Goal: Task Accomplishment & Management: Complete application form

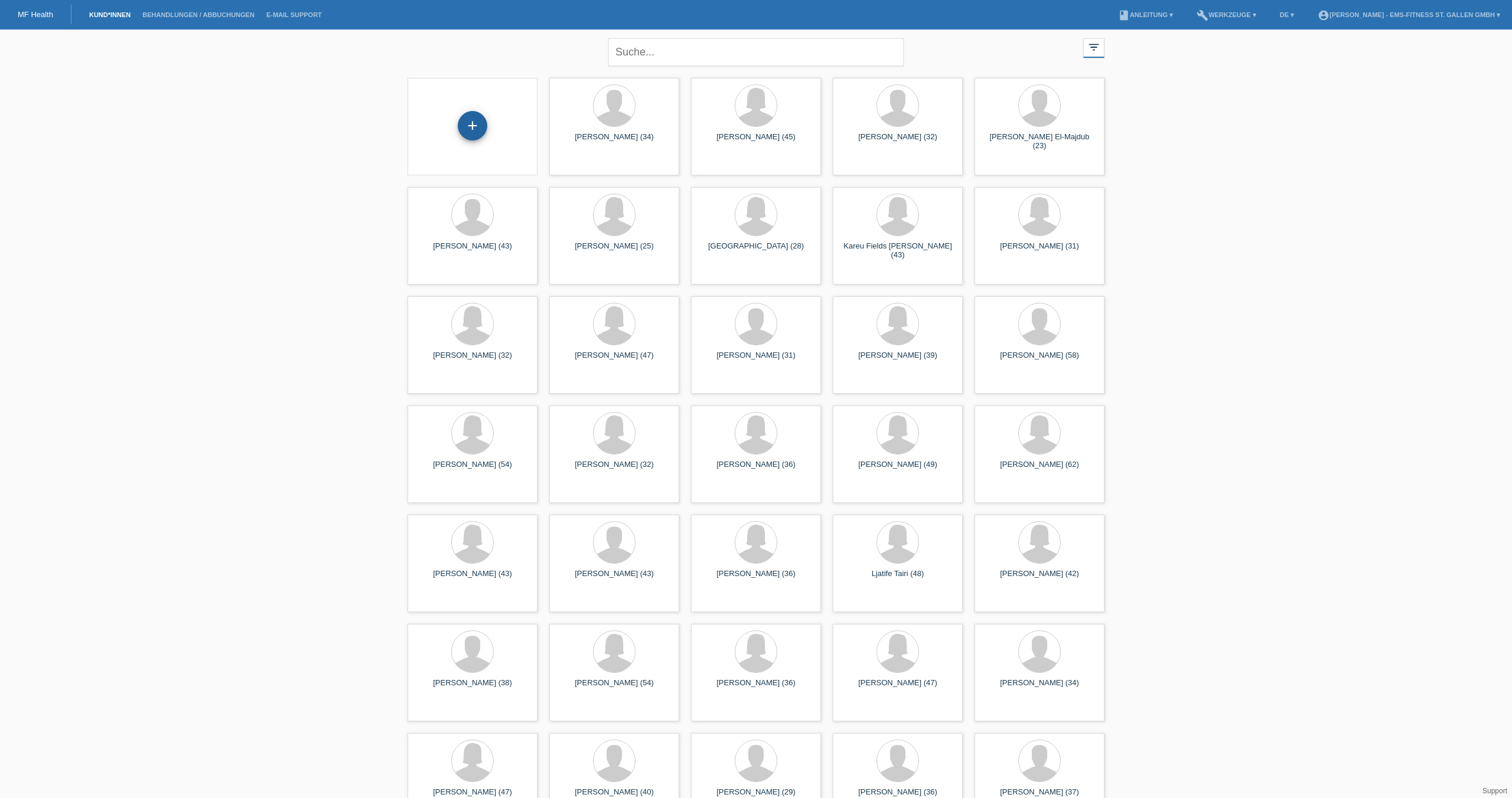
click at [470, 123] on div "+" at bounding box center [472, 126] width 29 height 29
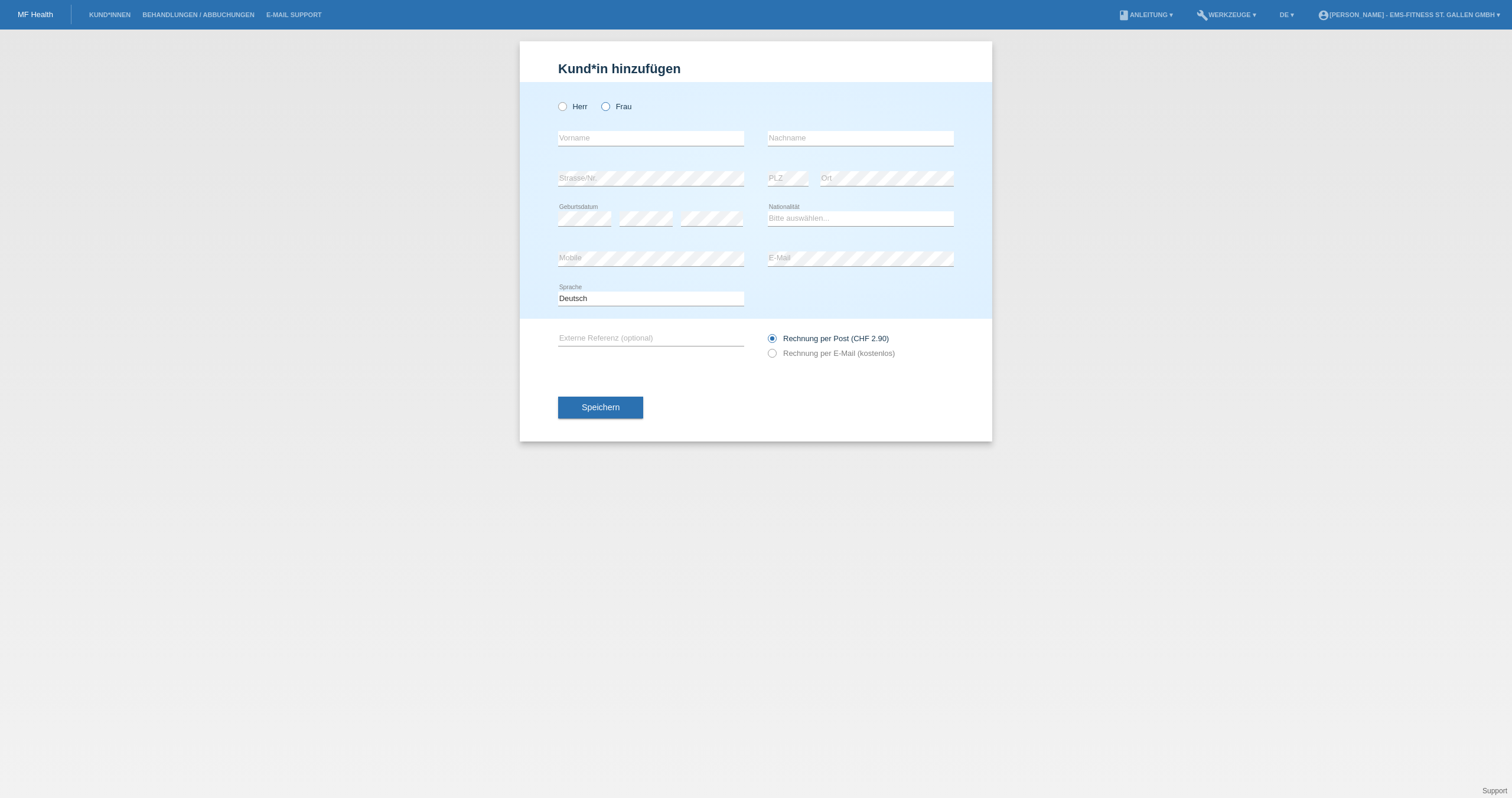
click at [599, 100] on icon at bounding box center [599, 100] width 0 height 0
click at [609, 108] on input "Frau" at bounding box center [605, 106] width 8 height 8
radio input "true"
click at [600, 138] on input "text" at bounding box center [650, 138] width 186 height 15
click at [645, 133] on input "text" at bounding box center [650, 138] width 186 height 15
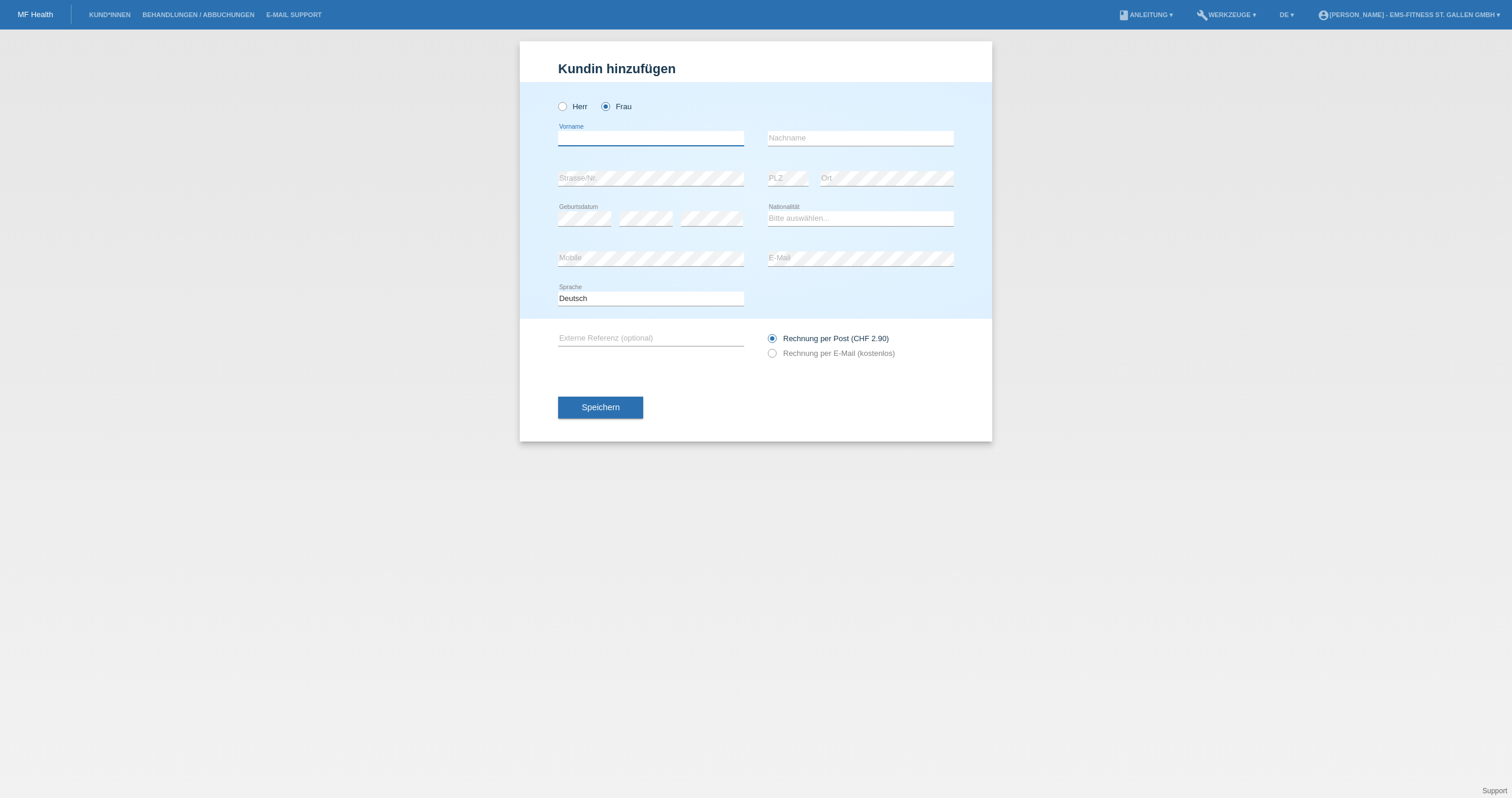
type input "L"
type input "Julie"
click at [814, 137] on input "text" at bounding box center [860, 138] width 186 height 15
type input "Baur"
click at [754, 485] on div "Kund*in hinzufügen Kunde hinzufügen Kundin hinzufügen Herr Frau Julie error Vor…" at bounding box center [756, 413] width 1512 height 769
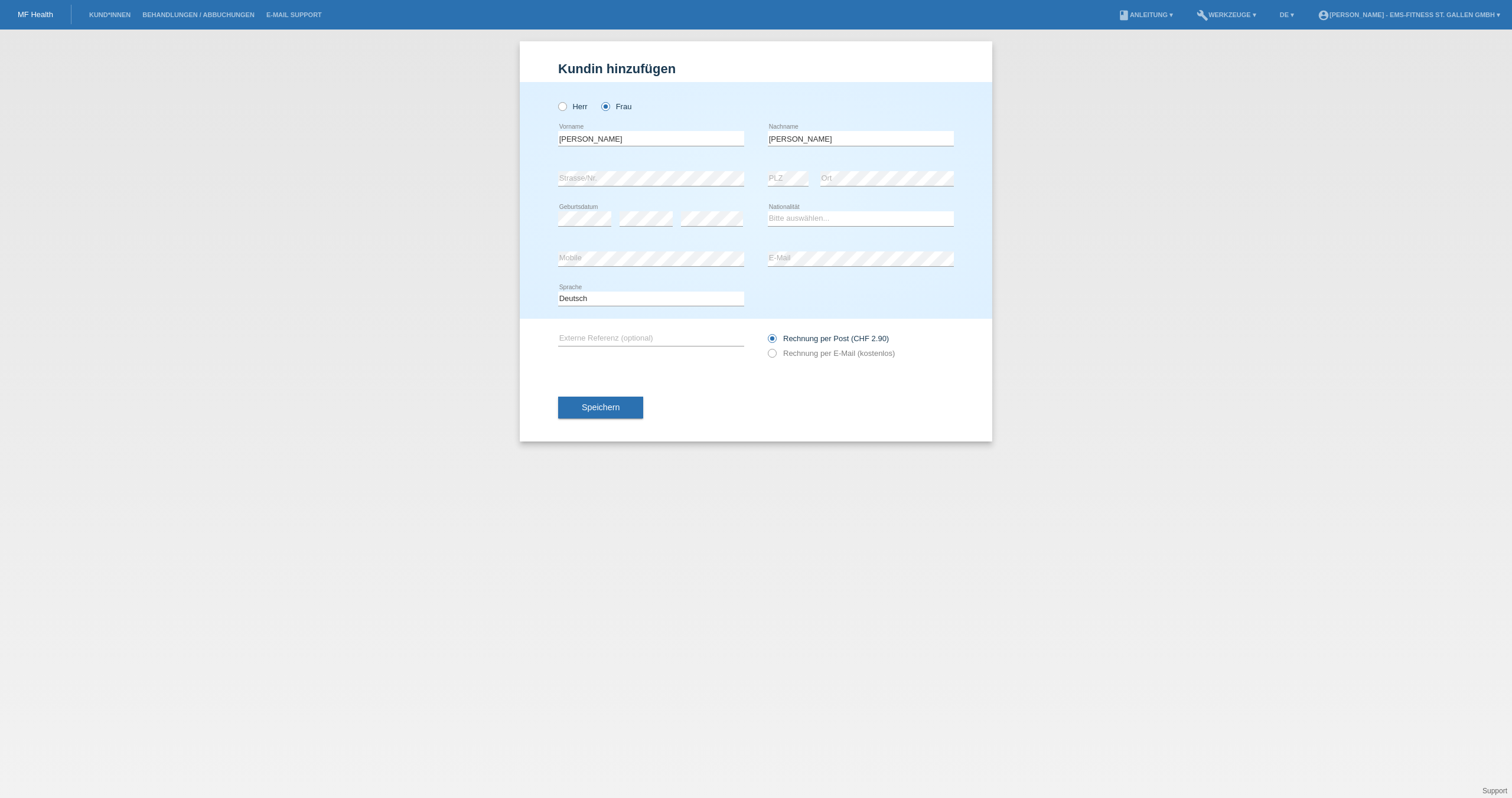
select select "CH"
click at [619, 407] on button "Speichern" at bounding box center [601, 408] width 85 height 23
click at [619, 410] on span "Speichern" at bounding box center [601, 407] width 38 height 9
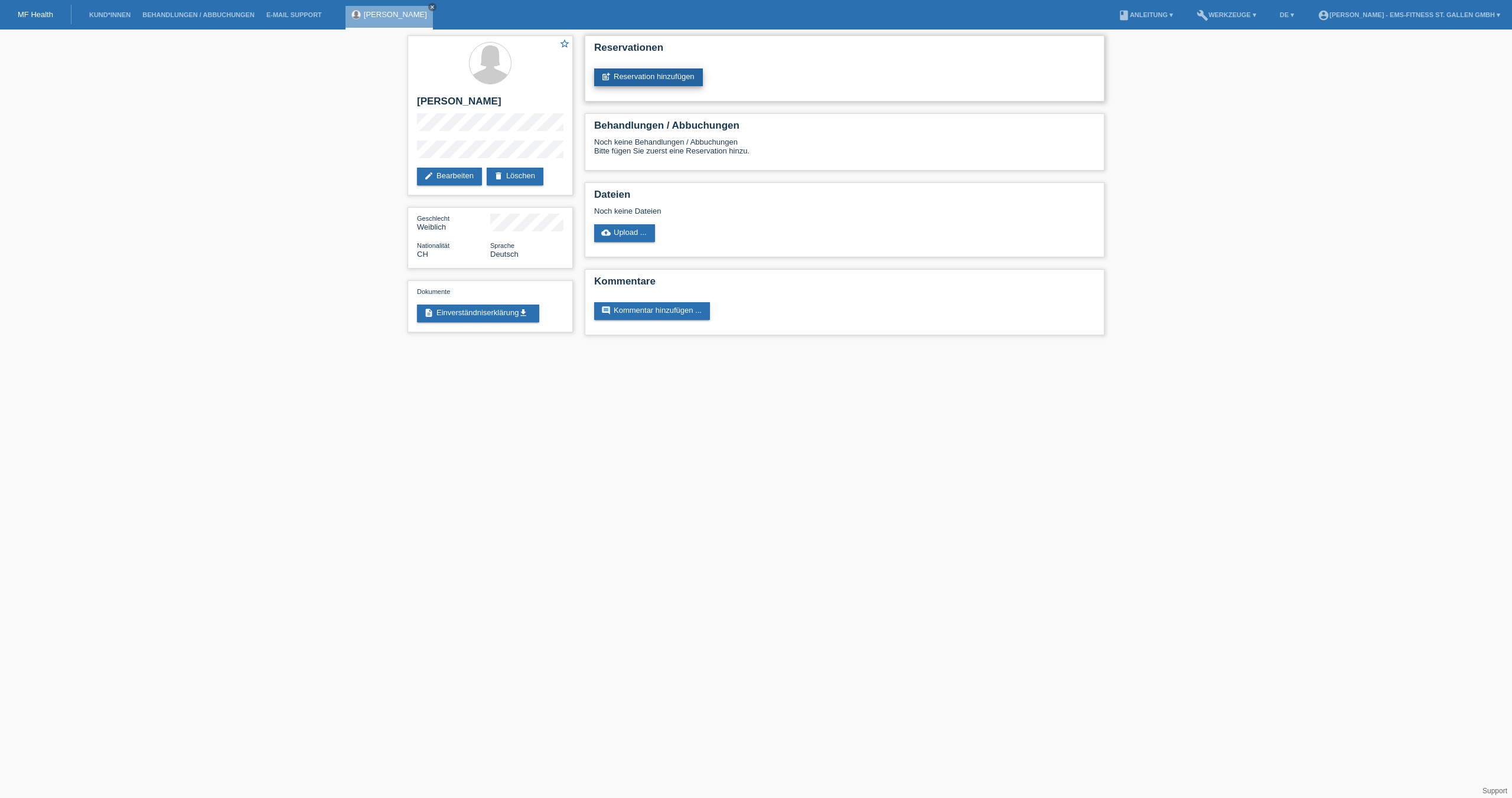
click at [628, 72] on link "post_add Reservation hinzufügen" at bounding box center [648, 77] width 109 height 18
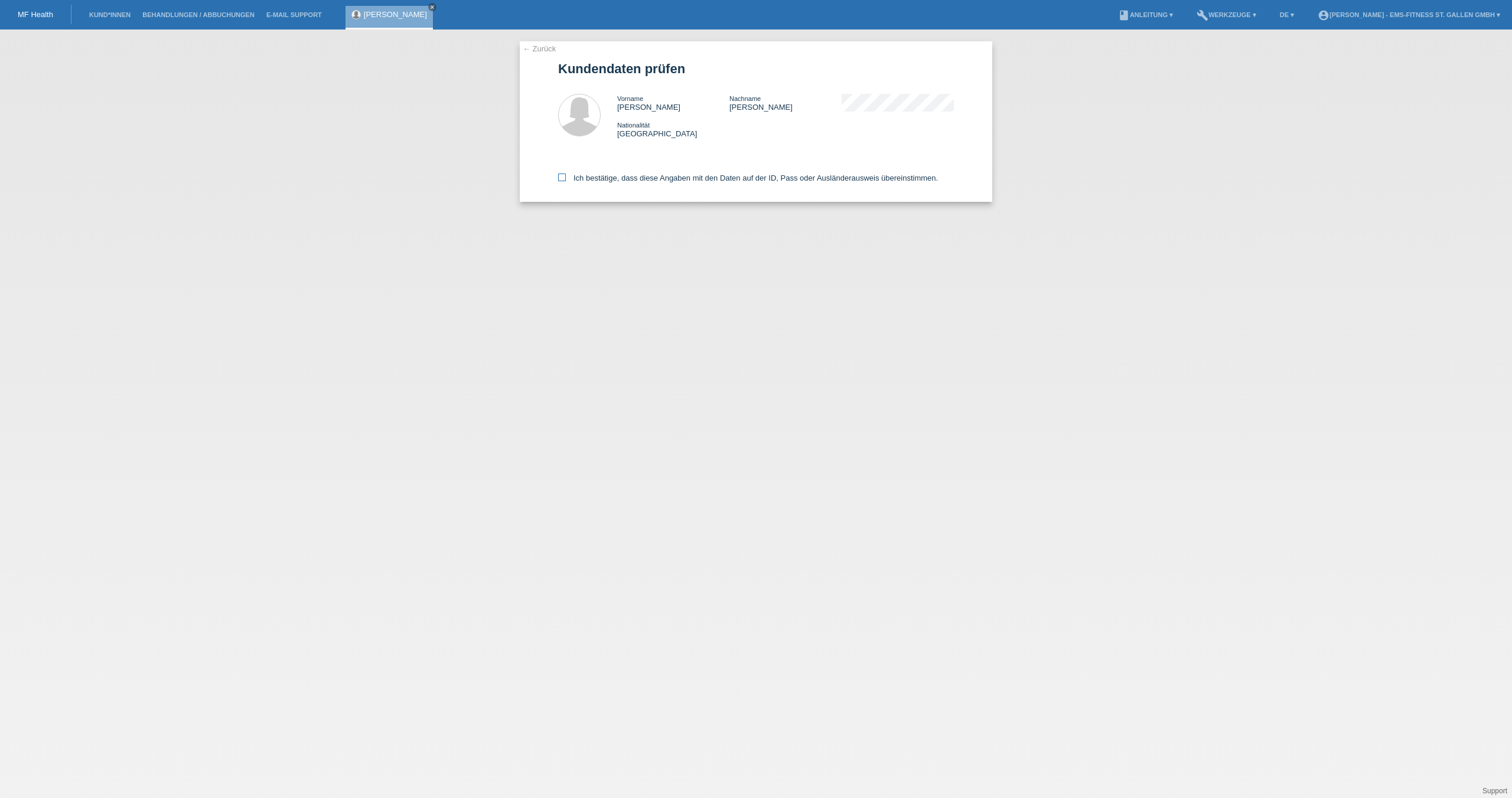
click at [561, 181] on label "Ich bestätige, dass diese Angaben mit den Daten auf der ID, Pass oder Ausländer…" at bounding box center [748, 178] width 379 height 9
click at [561, 181] on input "Ich bestätige, dass diese Angaben mit den Daten auf der ID, Pass oder Ausländer…" at bounding box center [562, 178] width 8 height 8
checkbox input "true"
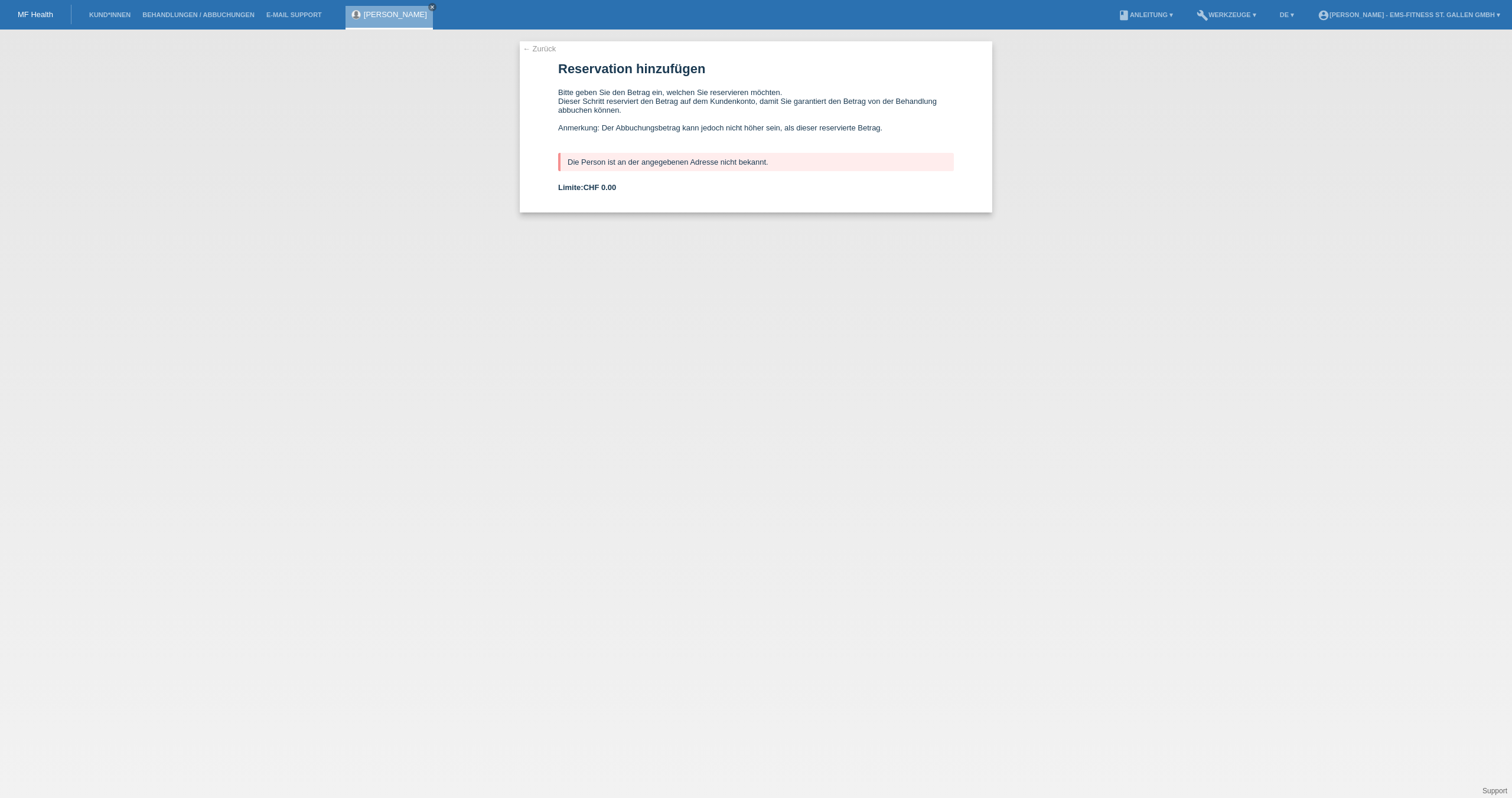
click at [1386, 19] on li "account_circle Adis Tairi - EMS-Fitness St. Gallen GmbH ▾" at bounding box center [1409, 15] width 194 height 30
click at [1408, 11] on link "account_circle Adis Tairi - EMS-Fitness St. Gallen GmbH ▾" at bounding box center [1409, 15] width 194 height 7
click at [1333, 63] on div "account_circle Adis Tairi - EMS-Fitness St. Gallen GmbH a.tairi@kformen.com Log…" at bounding box center [1415, 55] width 194 height 75
click at [1339, 79] on link "Logout" at bounding box center [1336, 83] width 23 height 9
click at [1421, 15] on link "account_circle Adis Tairi - EMS-Fitness St. Gallen GmbH ▾" at bounding box center [1409, 15] width 194 height 7
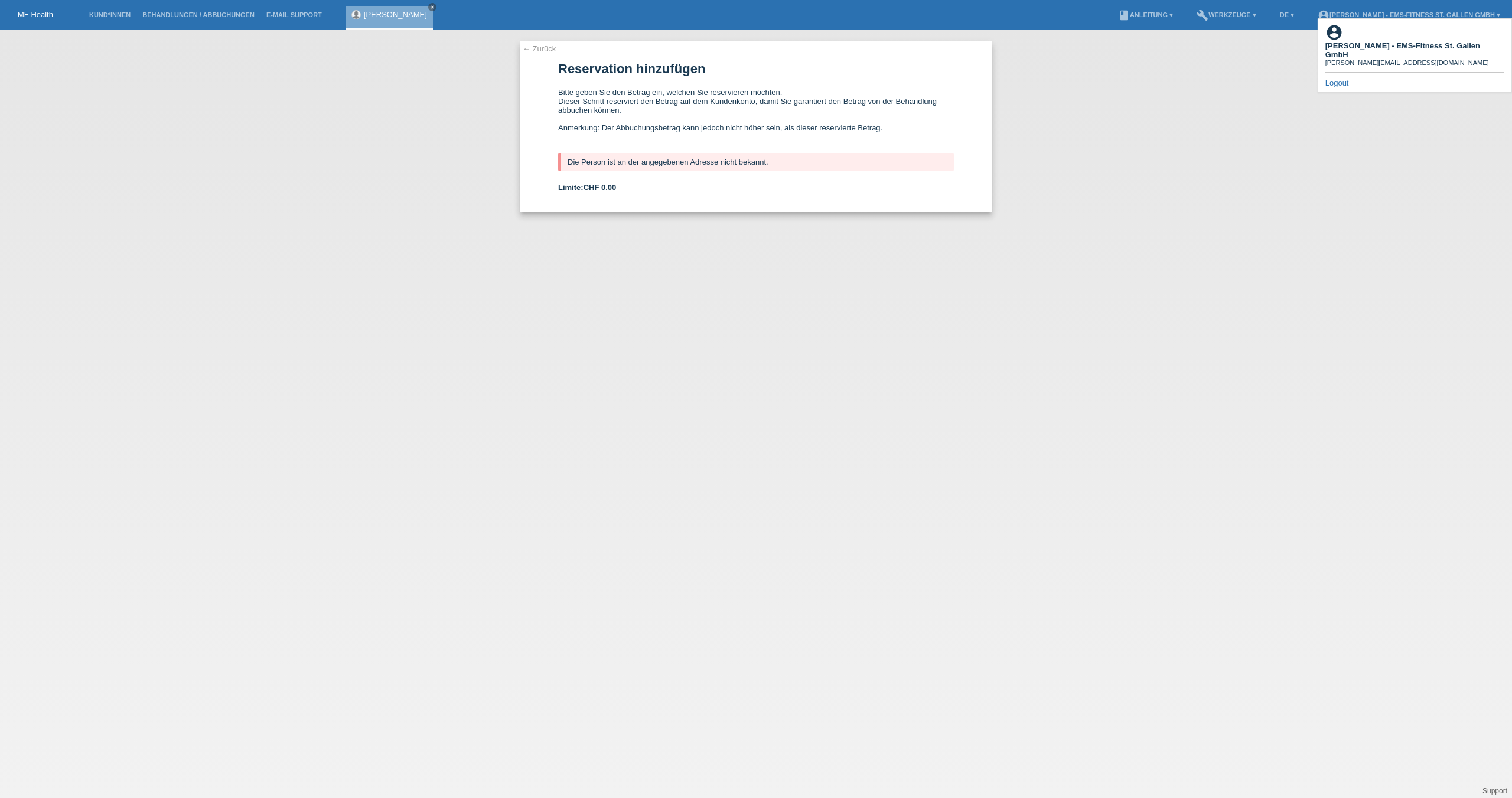
click at [1336, 79] on link "Logout" at bounding box center [1336, 83] width 23 height 9
